Goal: Task Accomplishment & Management: Complete application form

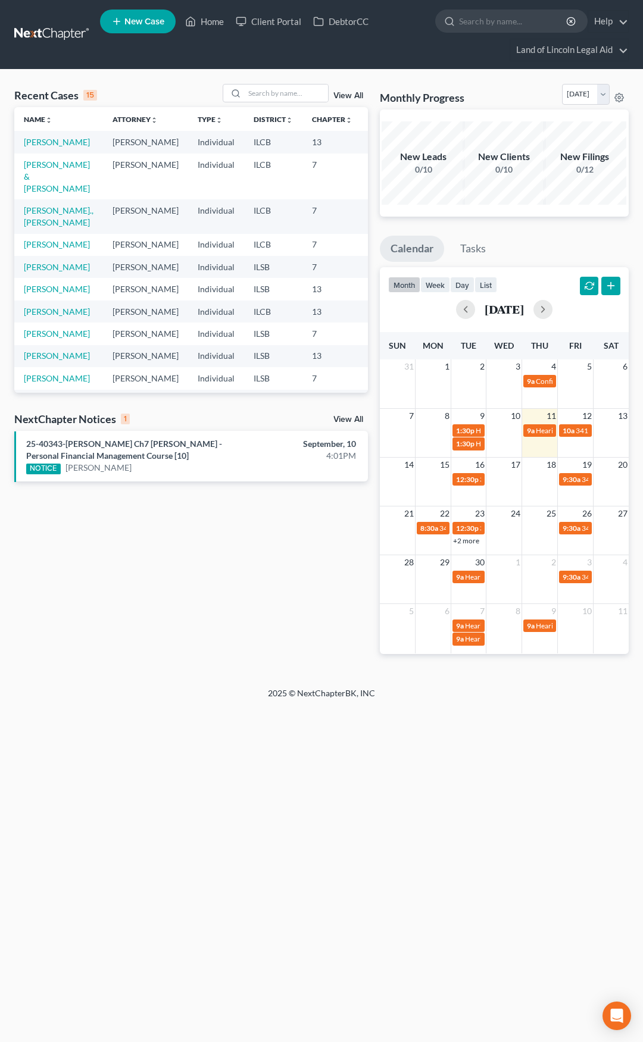
click at [40, 28] on link at bounding box center [52, 34] width 76 height 21
click at [259, 92] on input "search" at bounding box center [286, 93] width 83 height 17
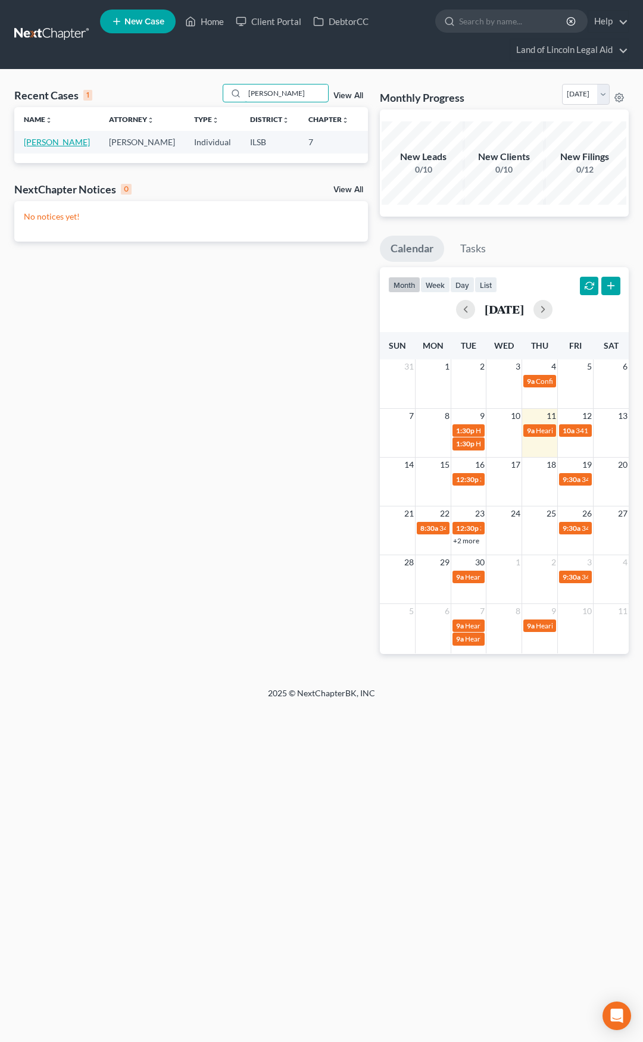
type input "[PERSON_NAME]"
click at [42, 143] on link "[PERSON_NAME]" at bounding box center [57, 142] width 66 height 10
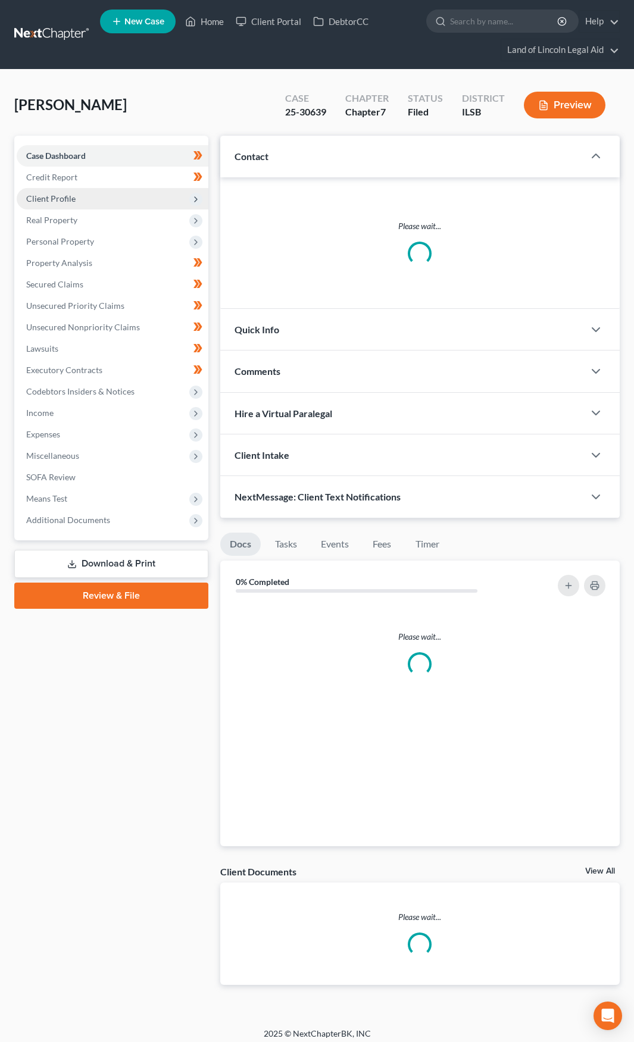
click at [67, 201] on span "Client Profile" at bounding box center [50, 198] width 49 height 10
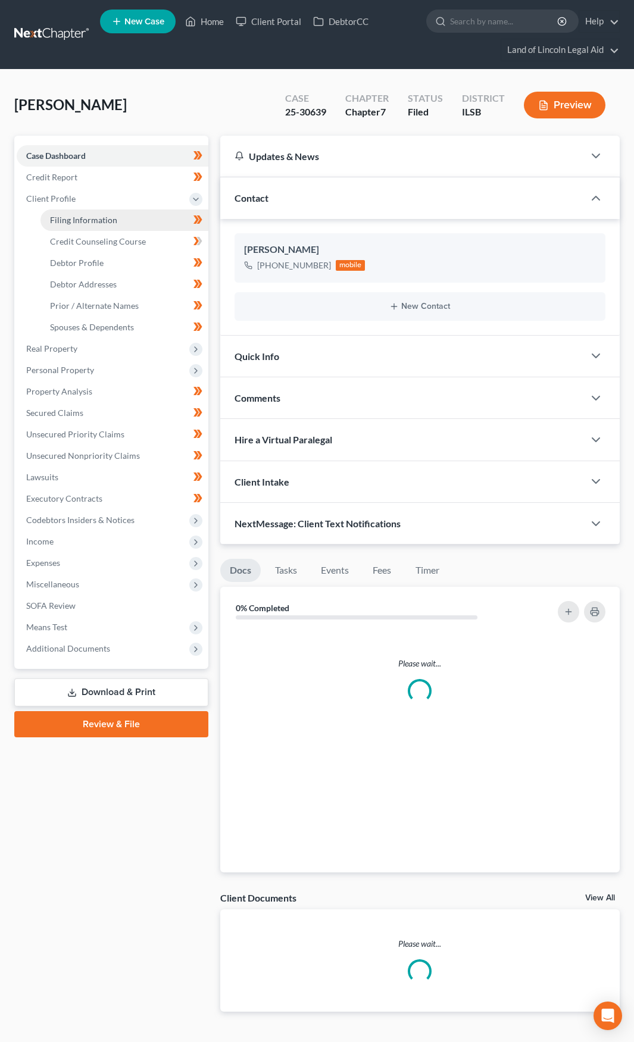
click at [72, 218] on span "Filing Information" at bounding box center [83, 220] width 67 height 10
select select "1"
select select "0"
select select "14"
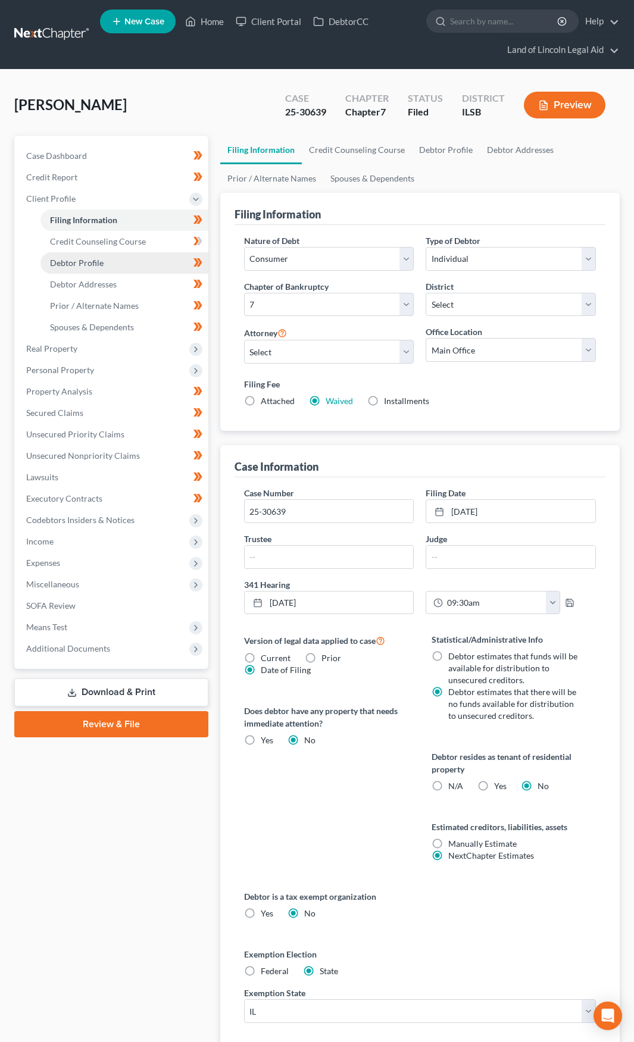
click at [76, 260] on span "Debtor Profile" at bounding box center [77, 263] width 54 height 10
select select "0"
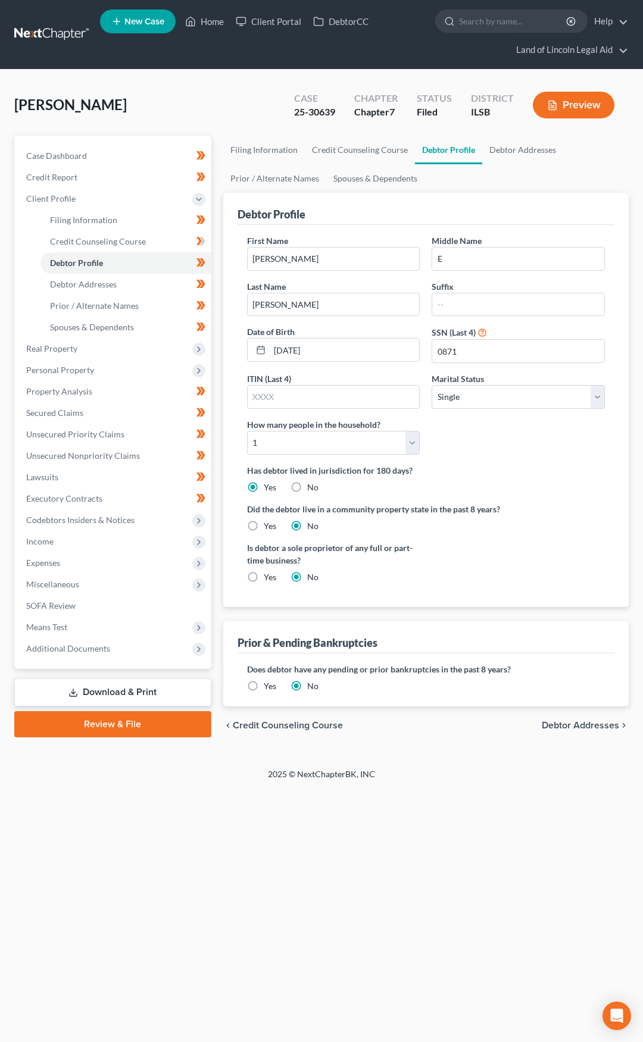
click at [61, 35] on link at bounding box center [52, 34] width 76 height 21
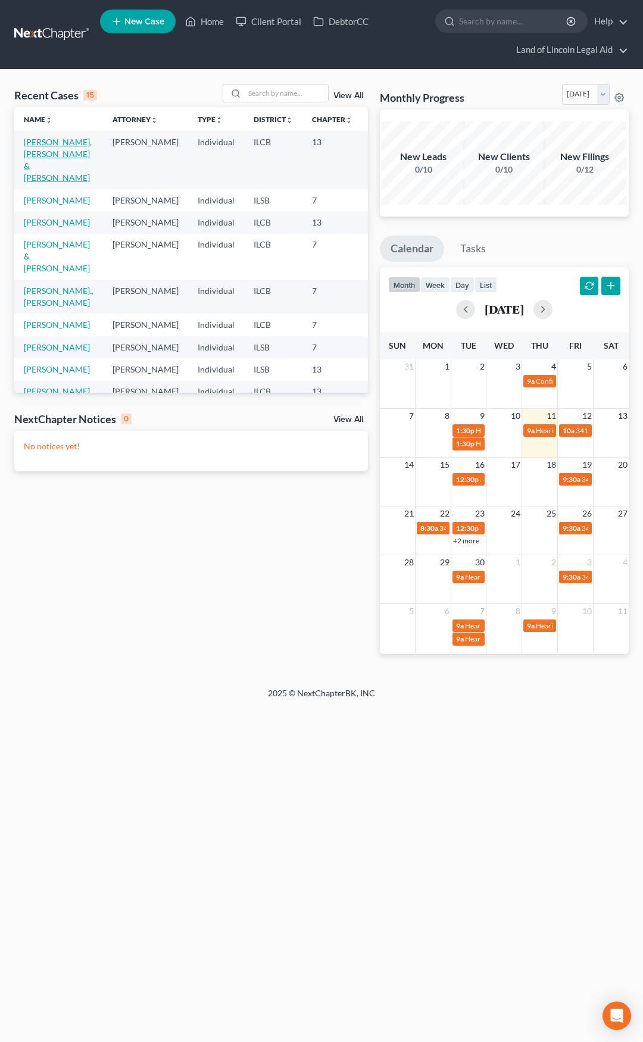
click at [43, 168] on link "Metcalfe Penny, Michele & Penny, Kenneth" at bounding box center [58, 160] width 68 height 46
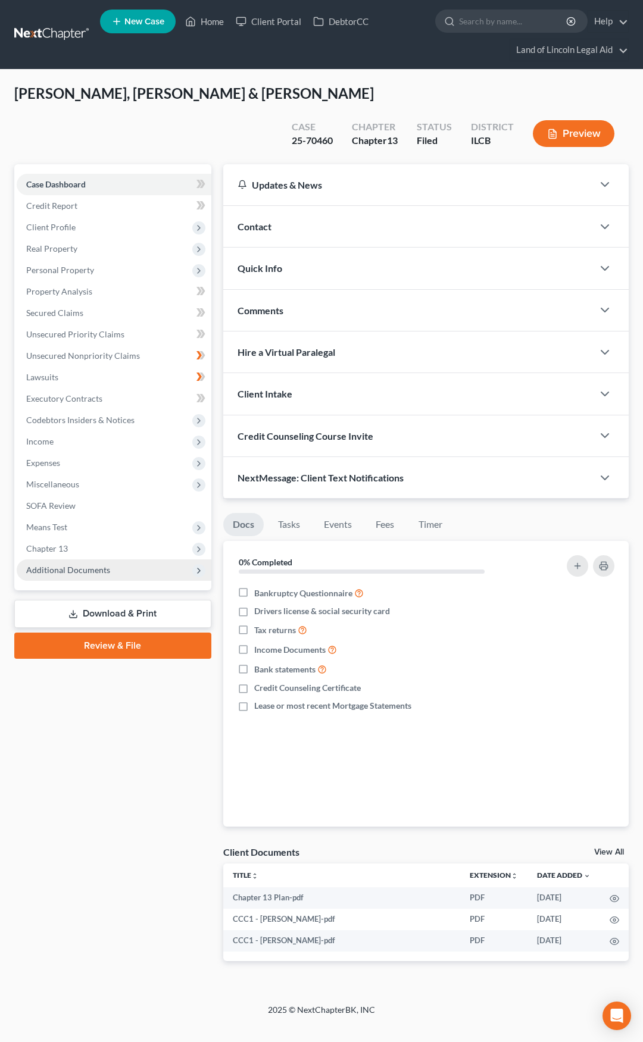
click at [118, 572] on span "Additional Documents" at bounding box center [114, 570] width 195 height 21
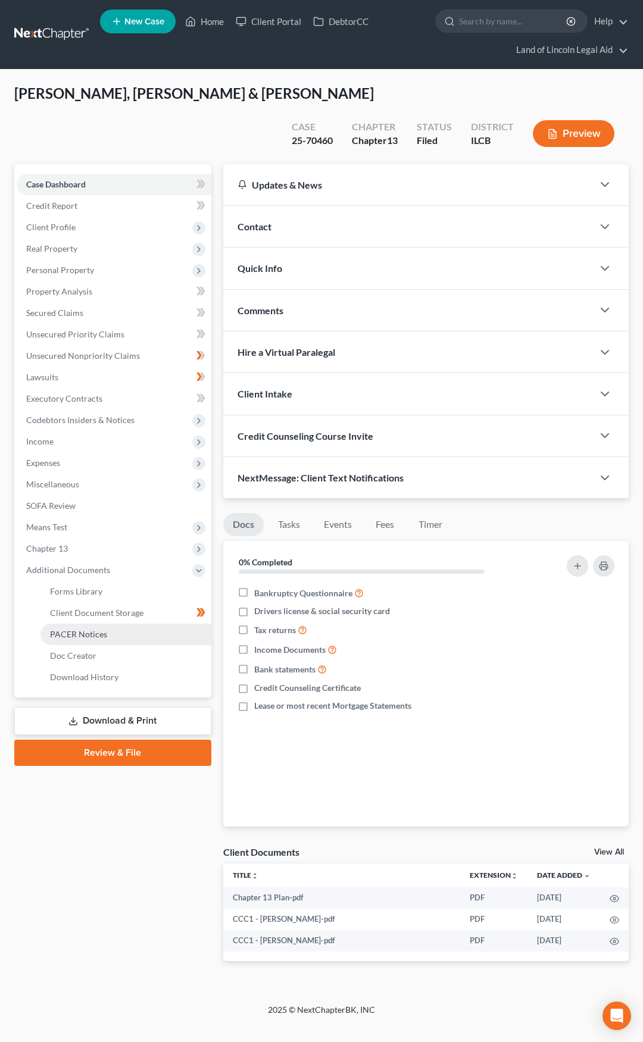
click at [121, 633] on link "PACER Notices" at bounding box center [125, 634] width 171 height 21
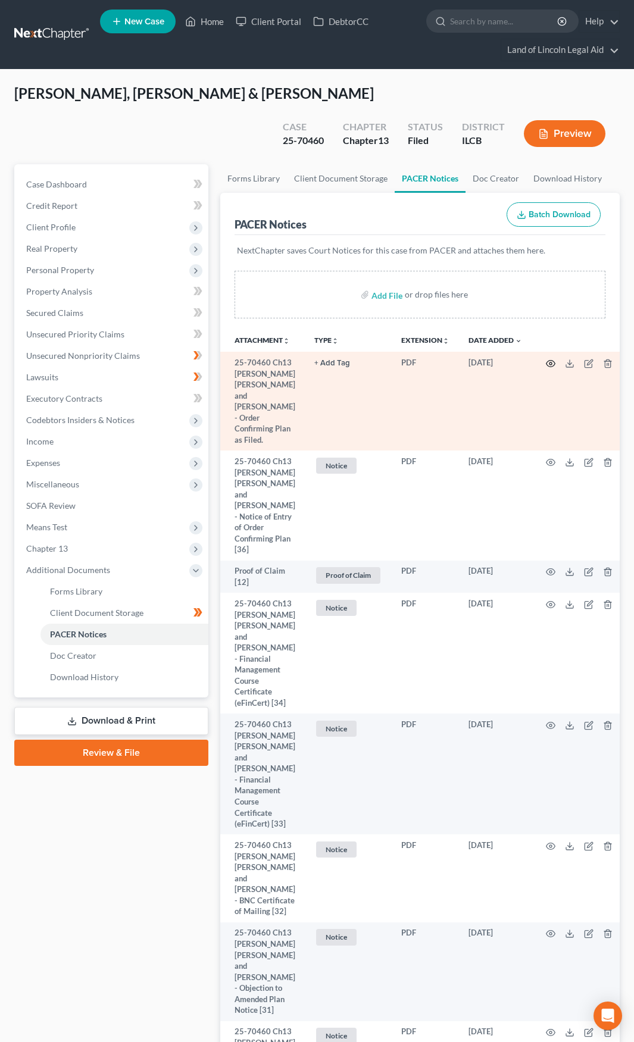
click at [547, 361] on icon "button" at bounding box center [551, 364] width 10 height 10
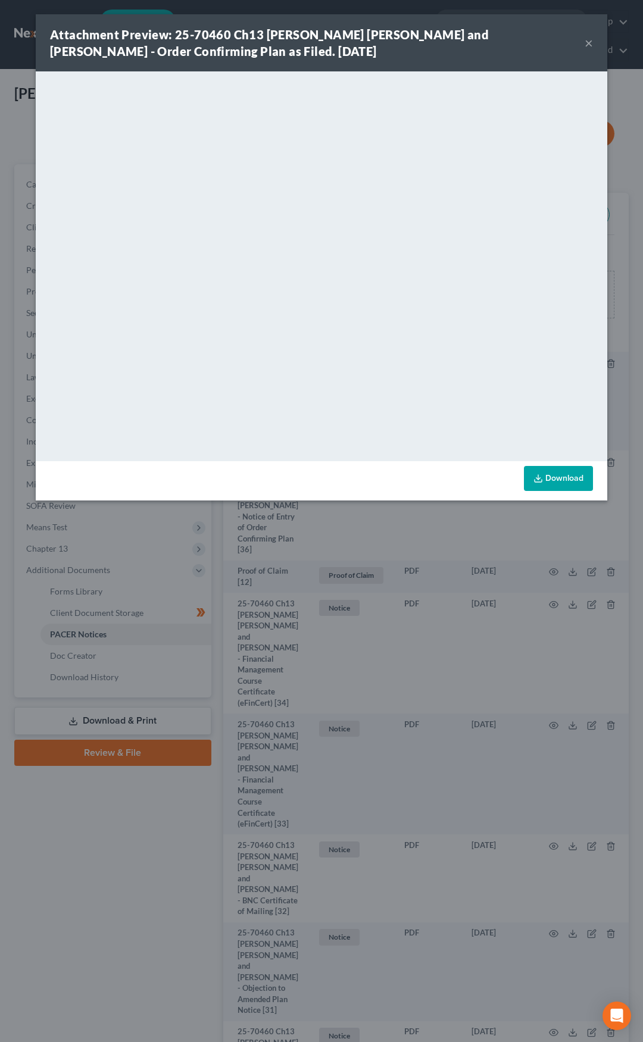
click at [590, 43] on button "×" at bounding box center [589, 43] width 8 height 14
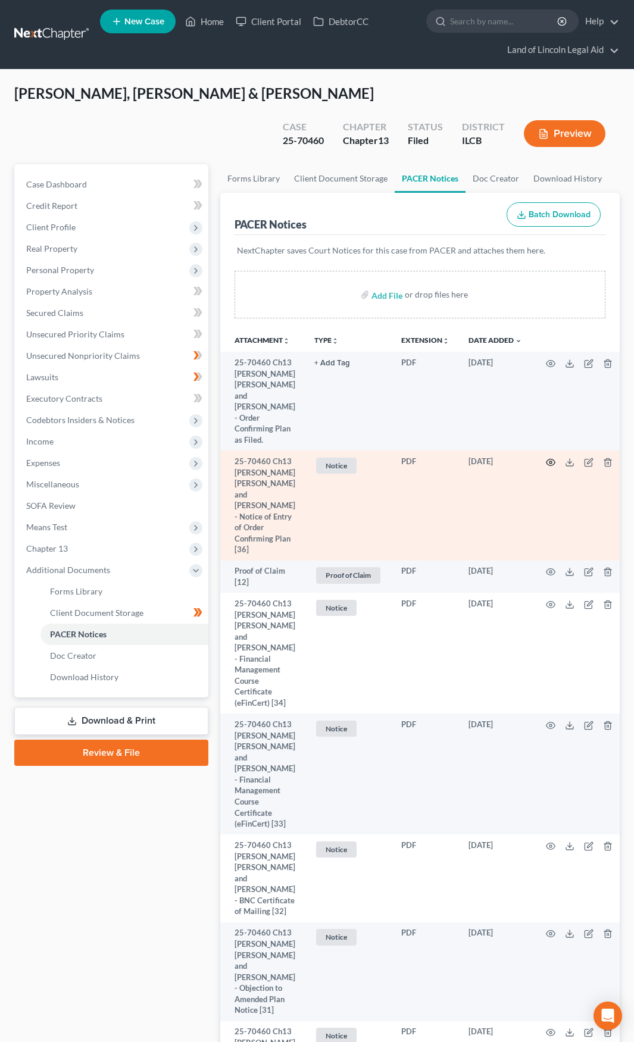
click at [548, 458] on icon "button" at bounding box center [551, 463] width 10 height 10
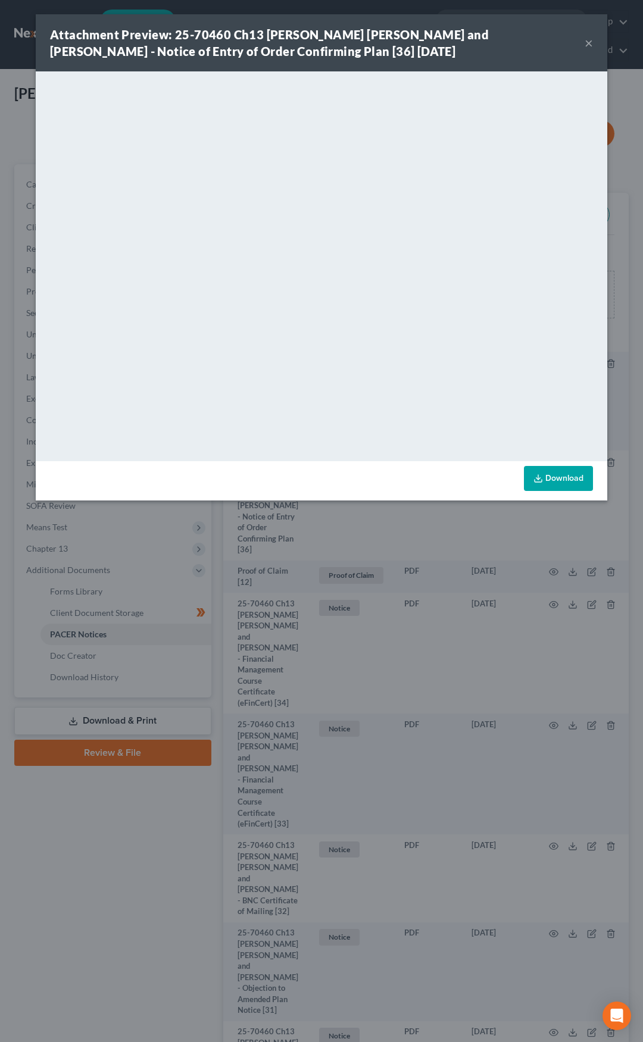
click at [313, 33] on strong "Attachment Preview: 25-70460 Ch13 Michele D Metcalfe Penny and Kenneth W Penny …" at bounding box center [269, 42] width 439 height 31
click at [588, 43] on button "×" at bounding box center [589, 43] width 8 height 14
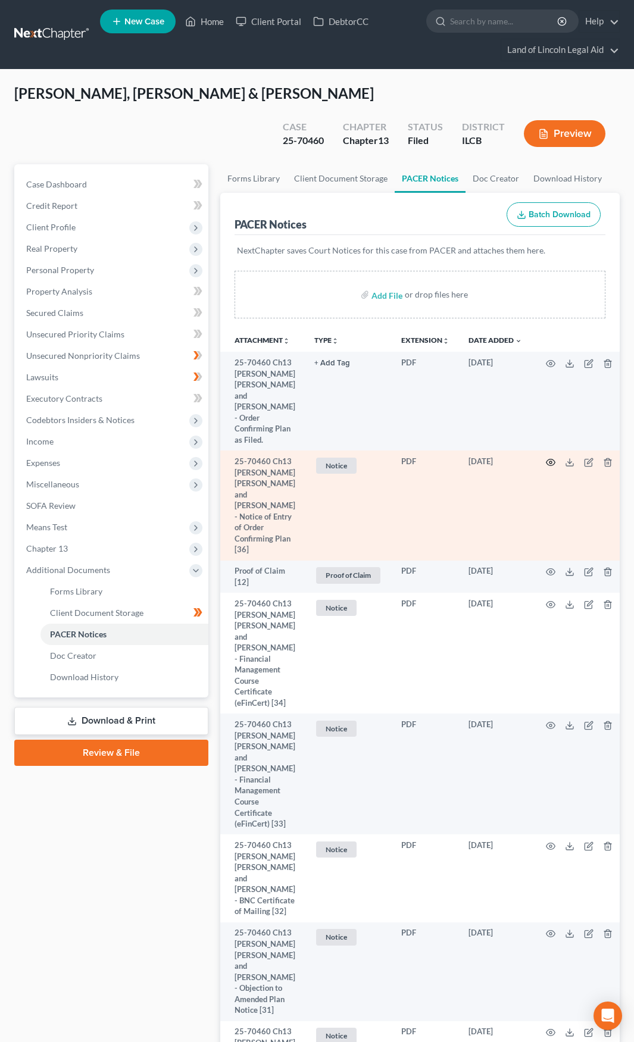
click at [547, 458] on icon "button" at bounding box center [551, 463] width 10 height 10
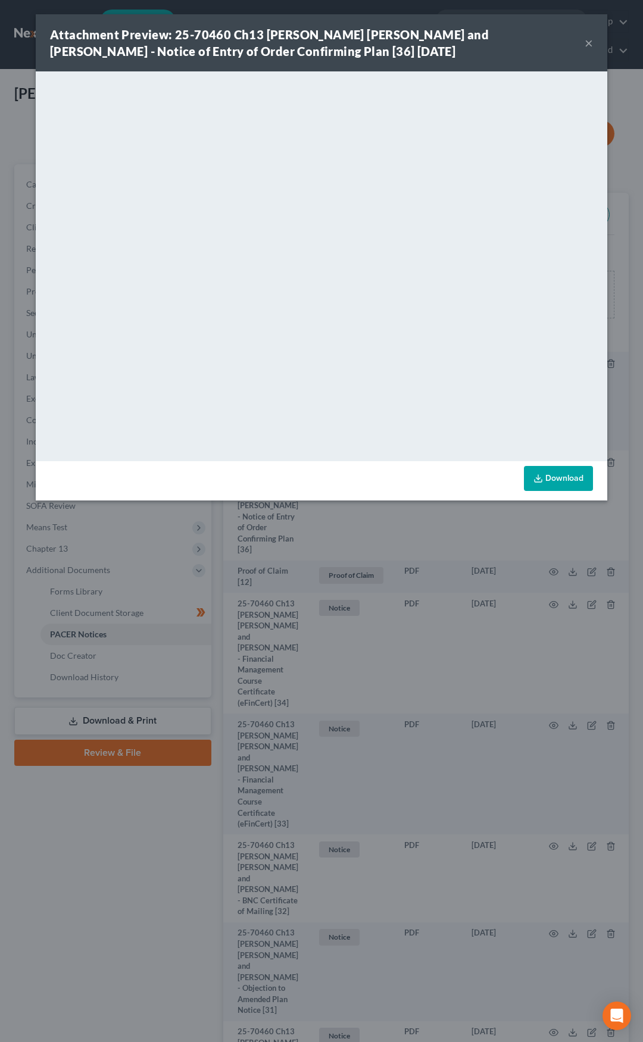
click at [591, 42] on button "×" at bounding box center [589, 43] width 8 height 14
